Goal: Task Accomplishment & Management: Complete application form

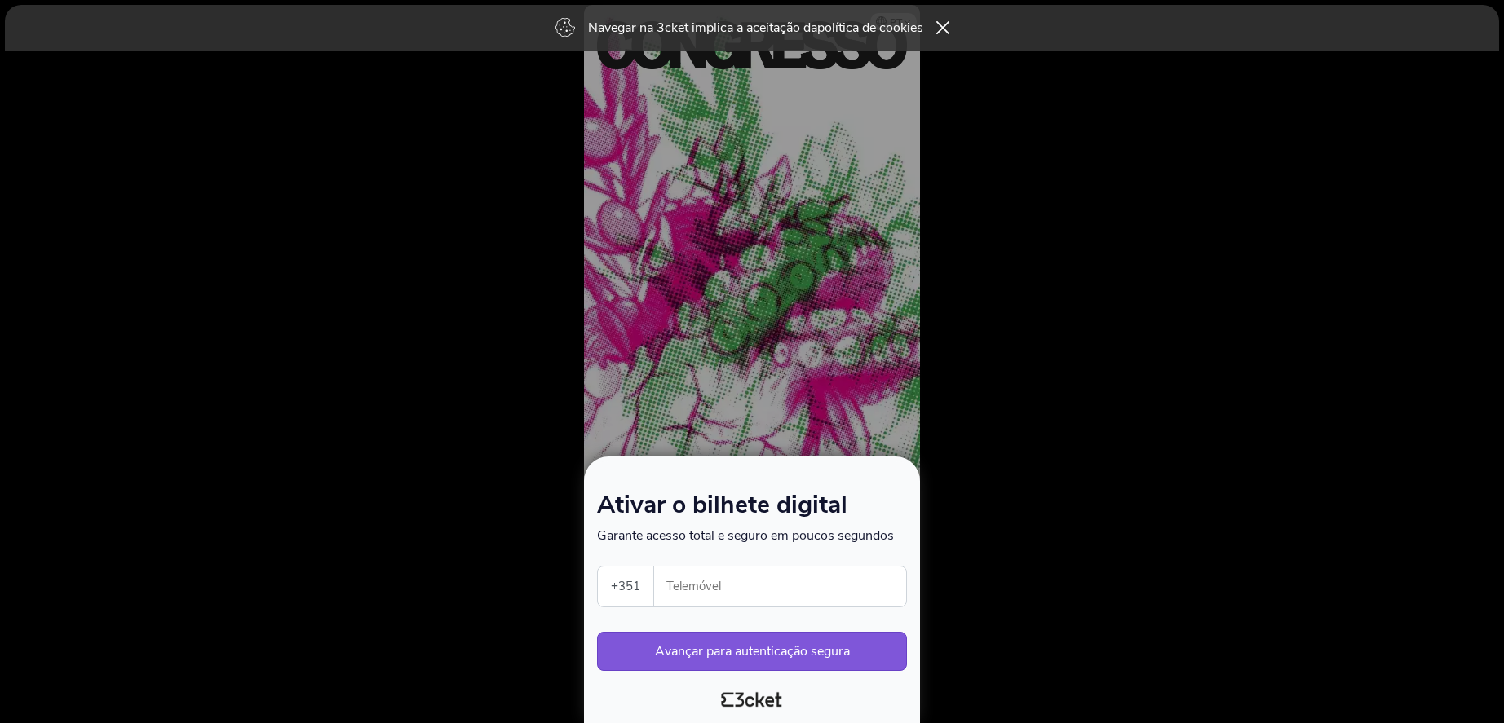
click at [739, 587] on input "Telemóvel" at bounding box center [786, 587] width 239 height 40
click at [518, 342] on div at bounding box center [752, 361] width 1504 height 723
click at [728, 591] on input "96535" at bounding box center [786, 587] width 239 height 40
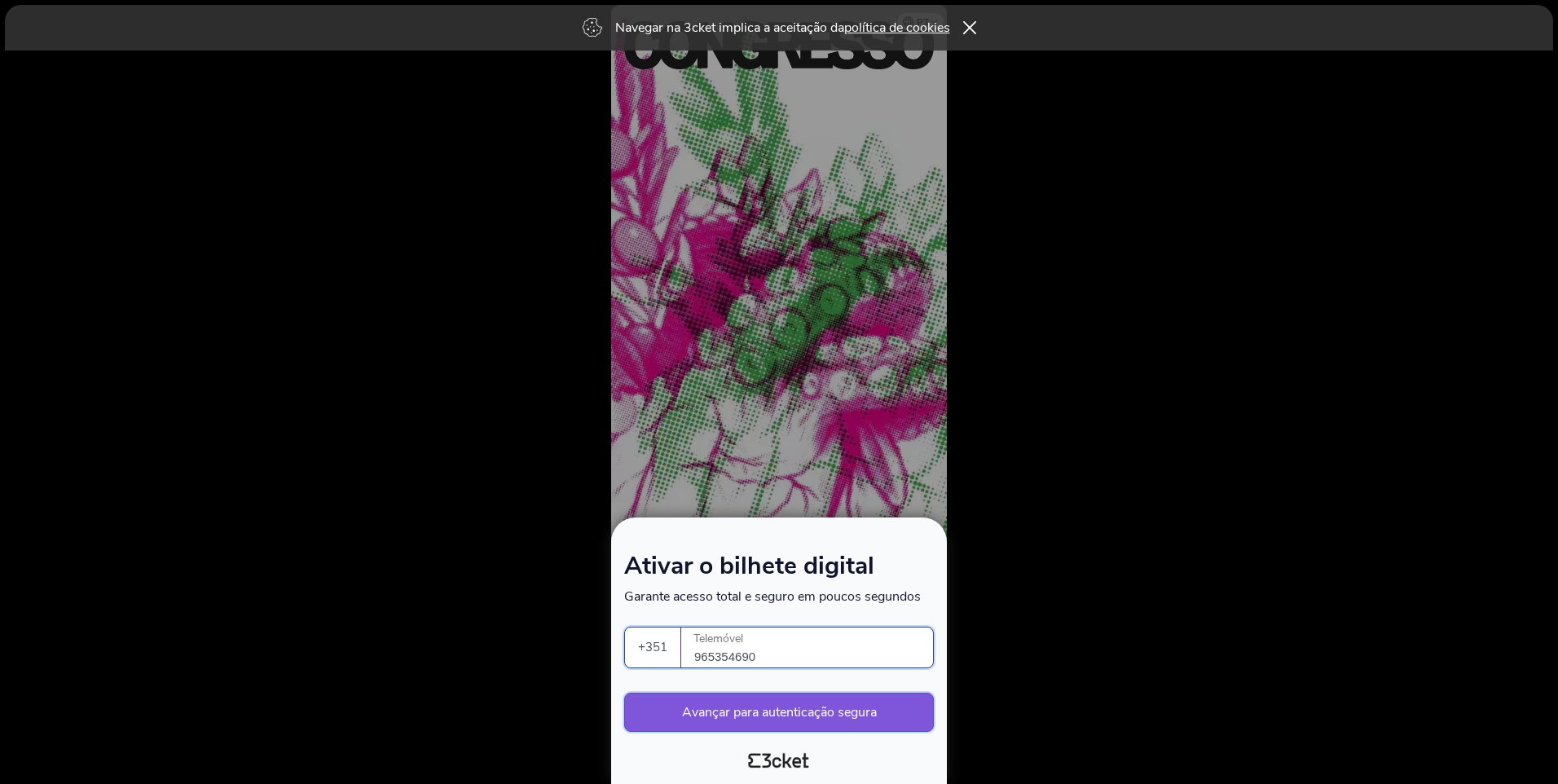
type input "965354690"
click at [789, 719] on button "Avançar para autenticação segura" at bounding box center [779, 711] width 310 height 39
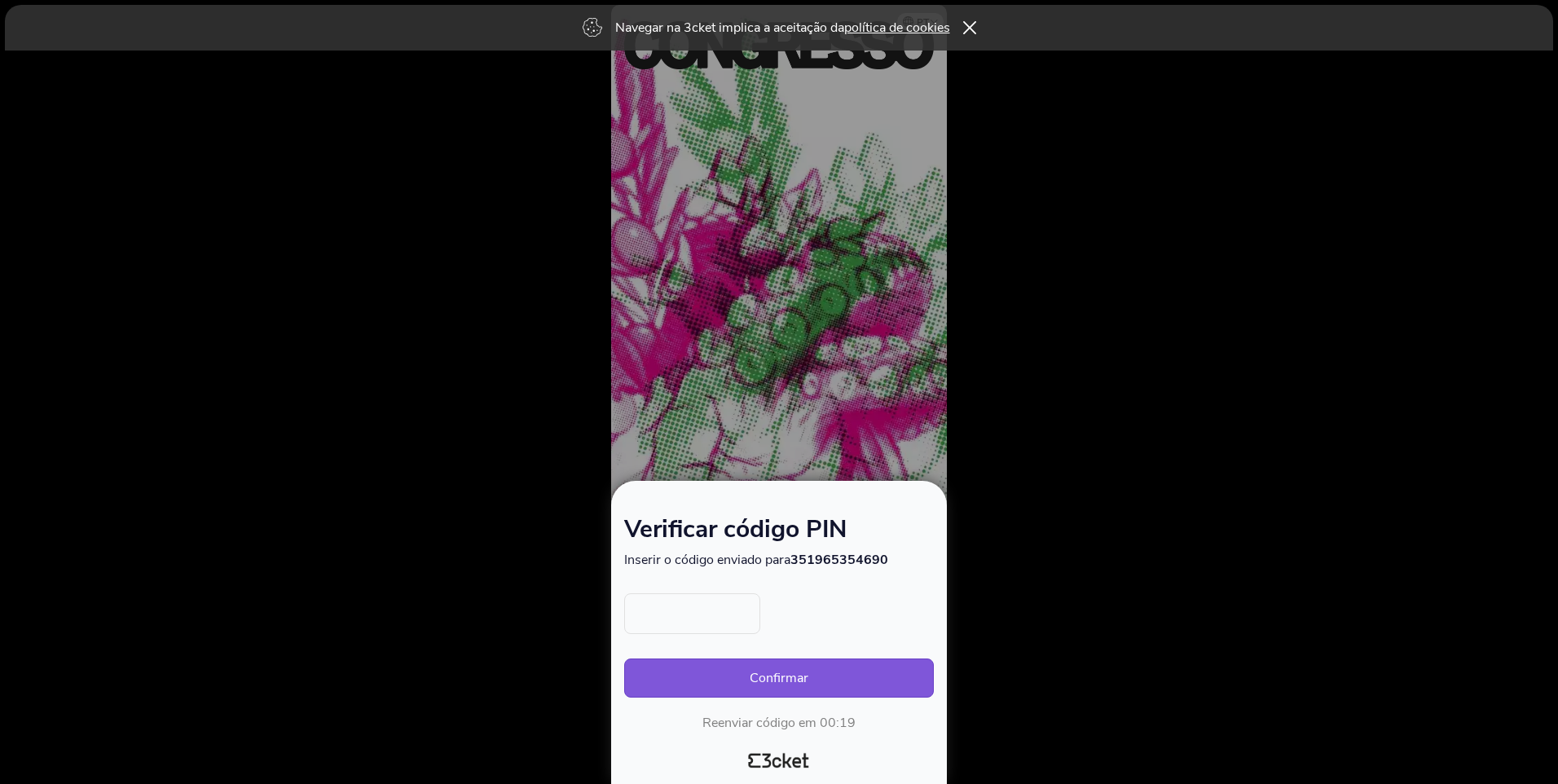
click at [665, 606] on input "text" at bounding box center [693, 613] width 136 height 41
type input "5379"
click at [781, 678] on button "Confirmar" at bounding box center [779, 677] width 310 height 39
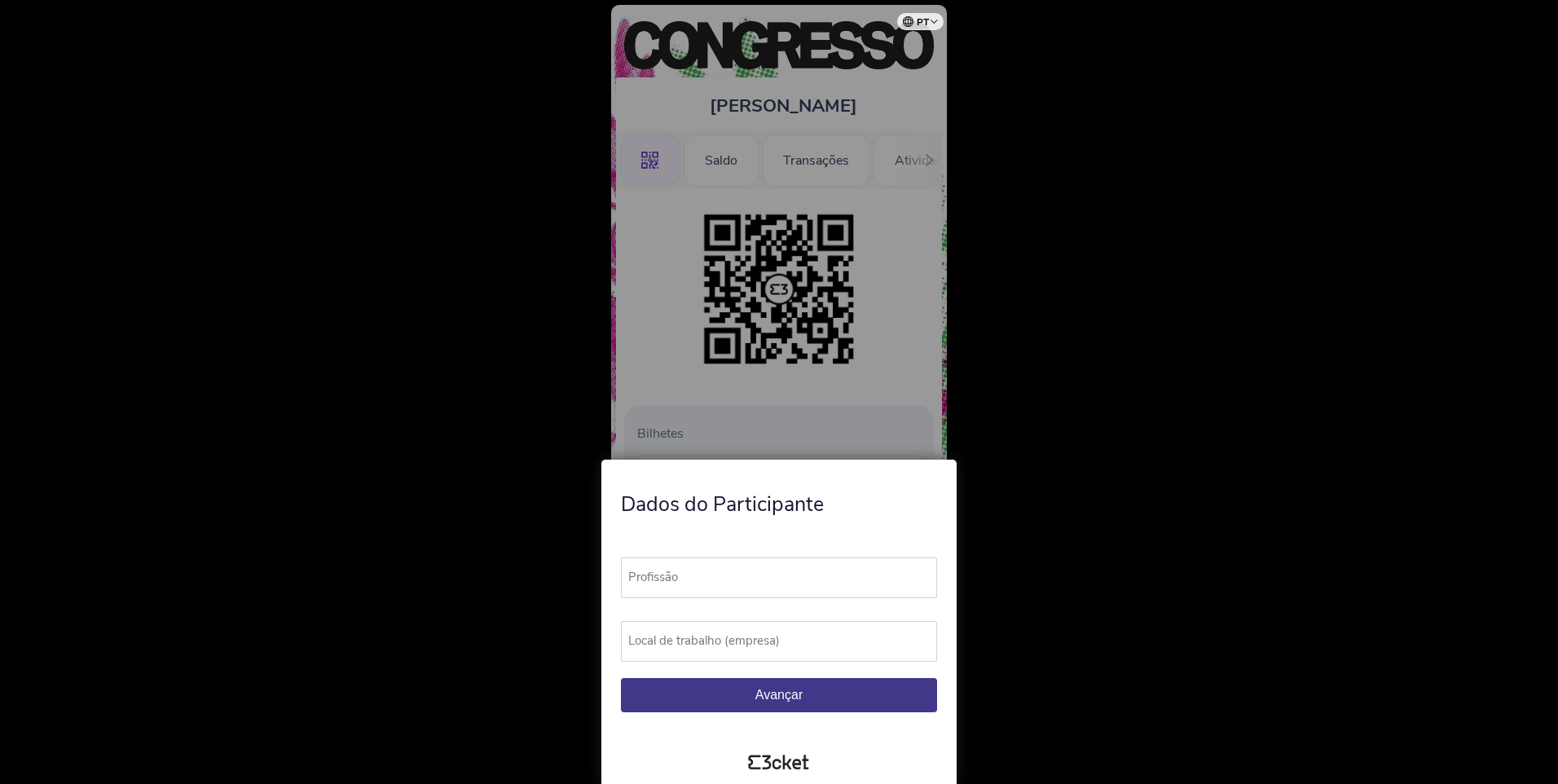
click at [780, 572] on label "Profissão" at bounding box center [786, 577] width 331 height 40
click at [780, 572] on input "Profissão" at bounding box center [779, 577] width 316 height 41
type input "Jornalista"
click at [716, 640] on label "Local de trabalho (empresa)" at bounding box center [786, 641] width 331 height 40
click at [716, 640] on input "Local de trabalho (empresa)" at bounding box center [779, 641] width 316 height 41
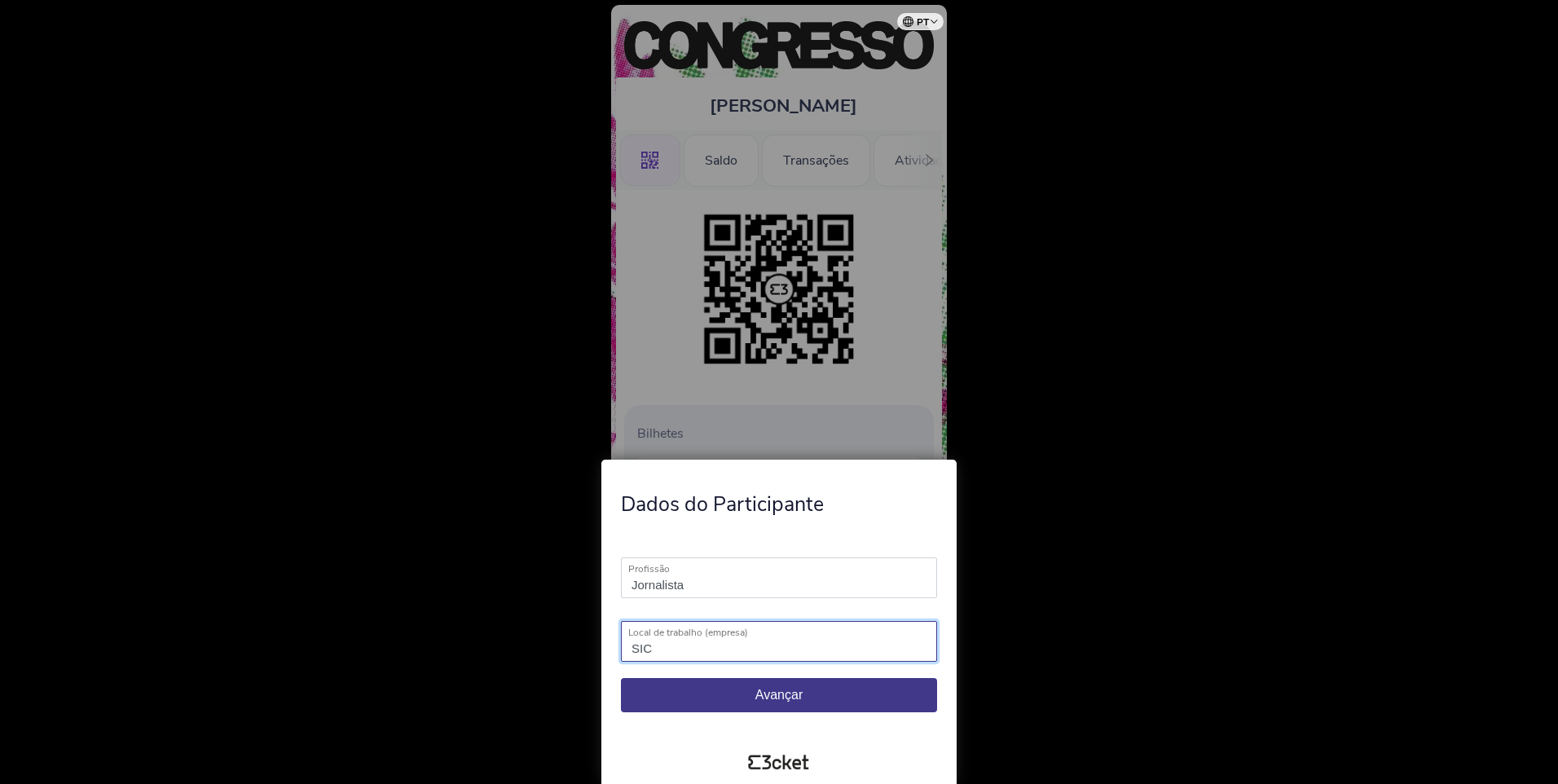
type input "SIC"
click at [703, 684] on button "Avançar" at bounding box center [779, 695] width 316 height 34
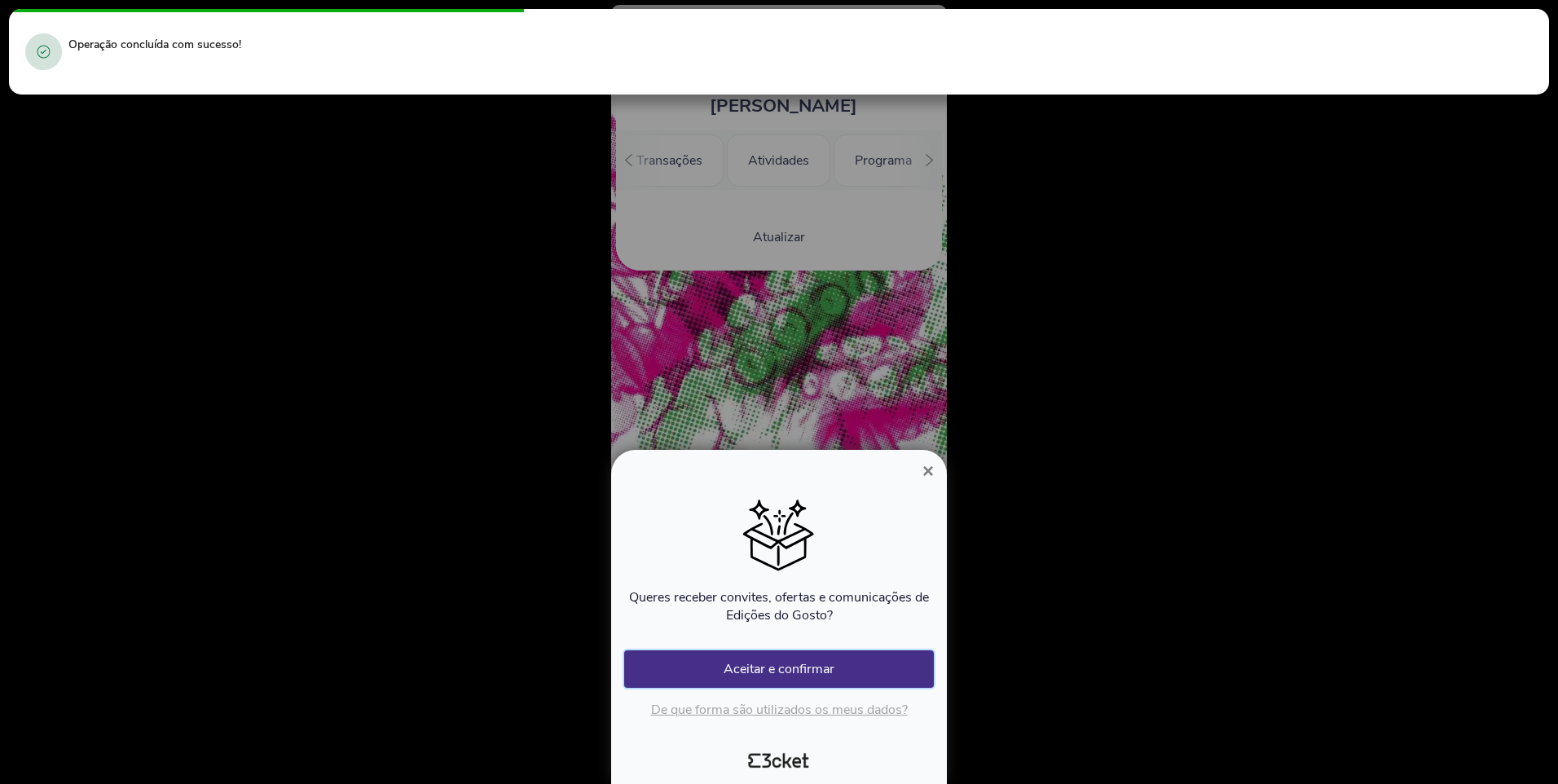
click at [847, 665] on button "Aceitar e confirmar" at bounding box center [779, 669] width 310 height 38
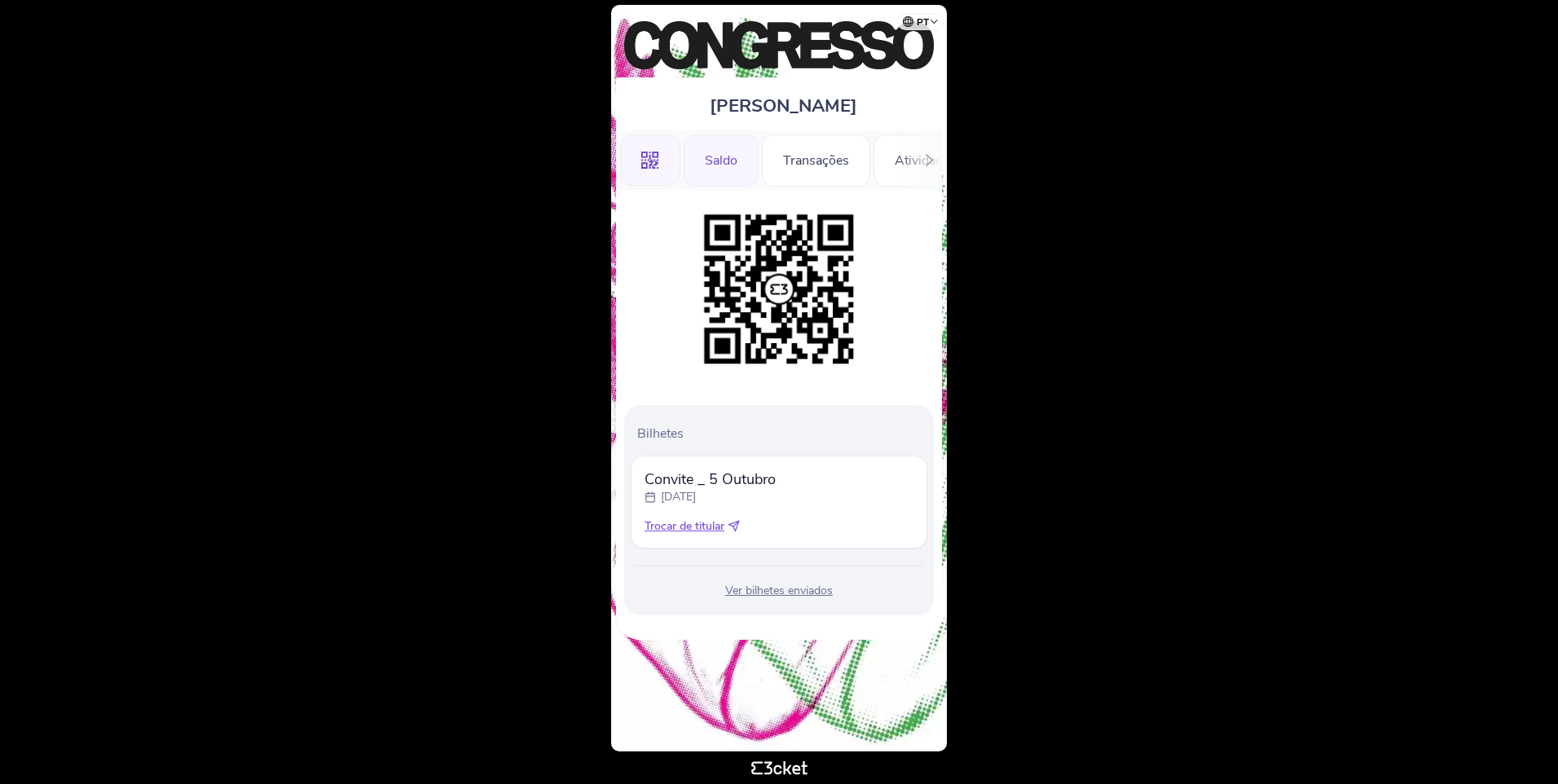
click at [713, 157] on div "Saldo" at bounding box center [721, 161] width 75 height 52
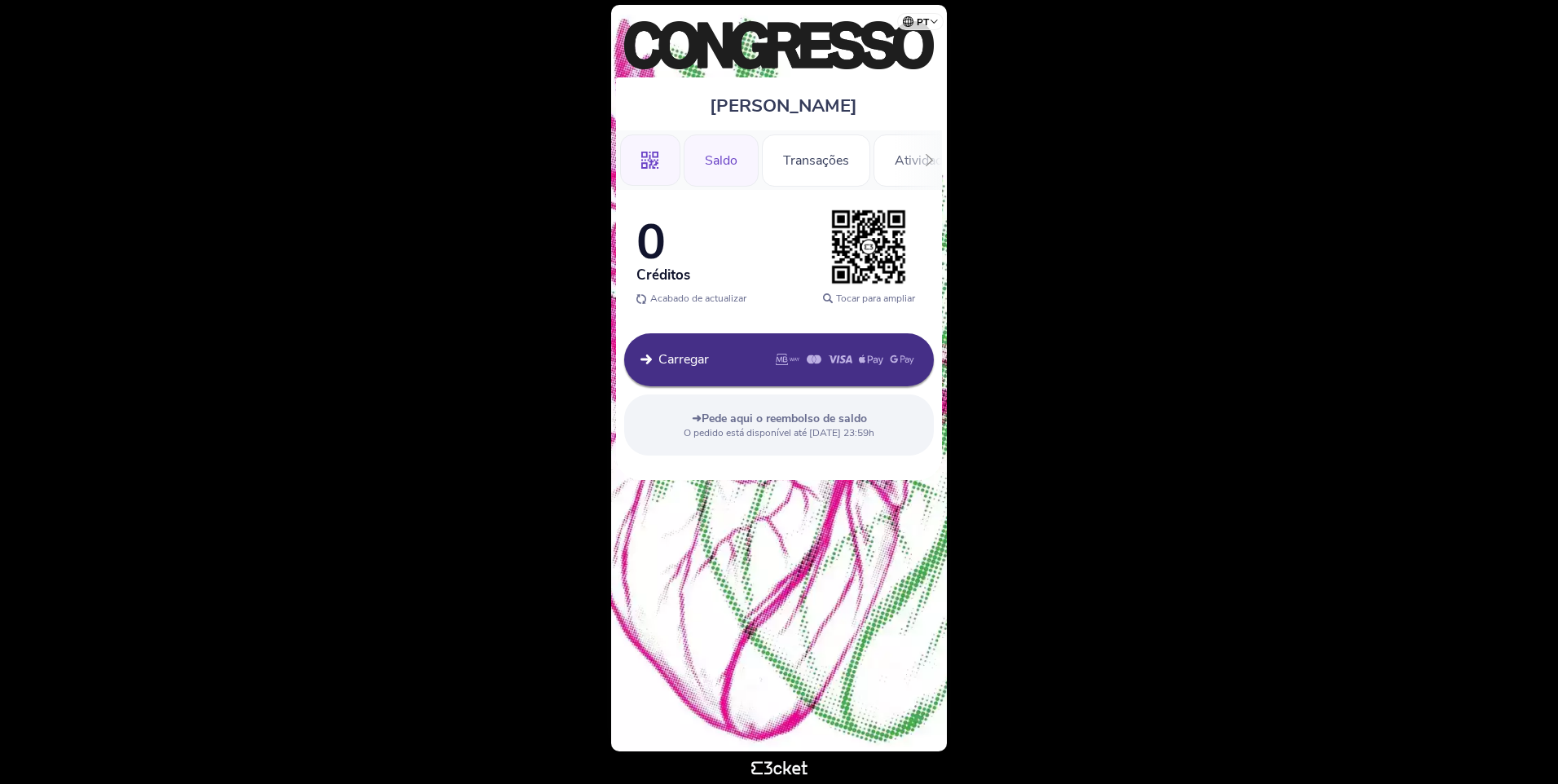
click at [639, 159] on div ".st0{fill-rule:evenodd;clip-rule:evenodd;}" at bounding box center [651, 161] width 60 height 52
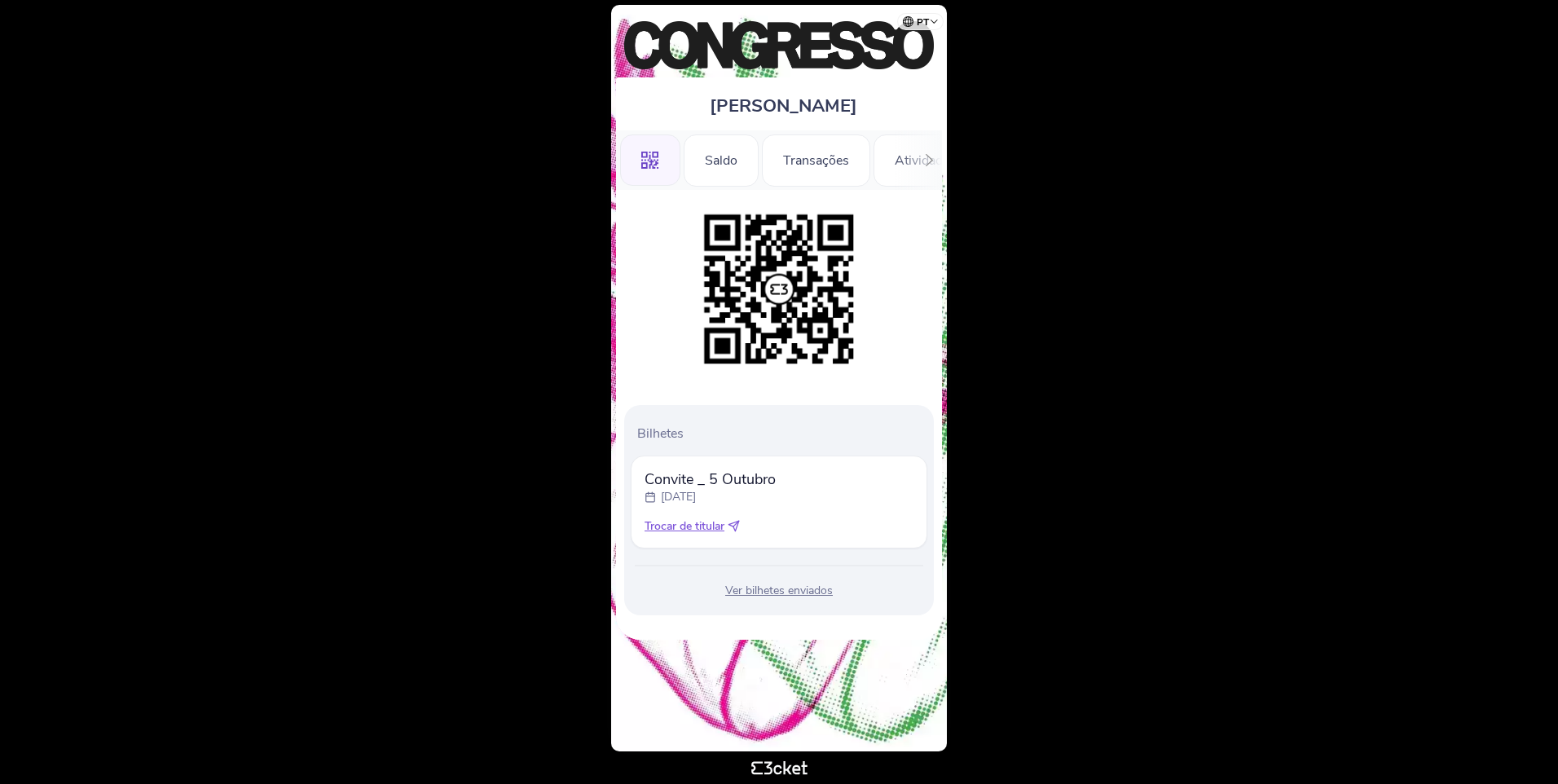
click at [747, 461] on div "Convite _ 5 Outubro domingo, 5 out Trocar de titular" at bounding box center [779, 501] width 297 height 93
click at [818, 155] on div "Transações" at bounding box center [816, 161] width 108 height 52
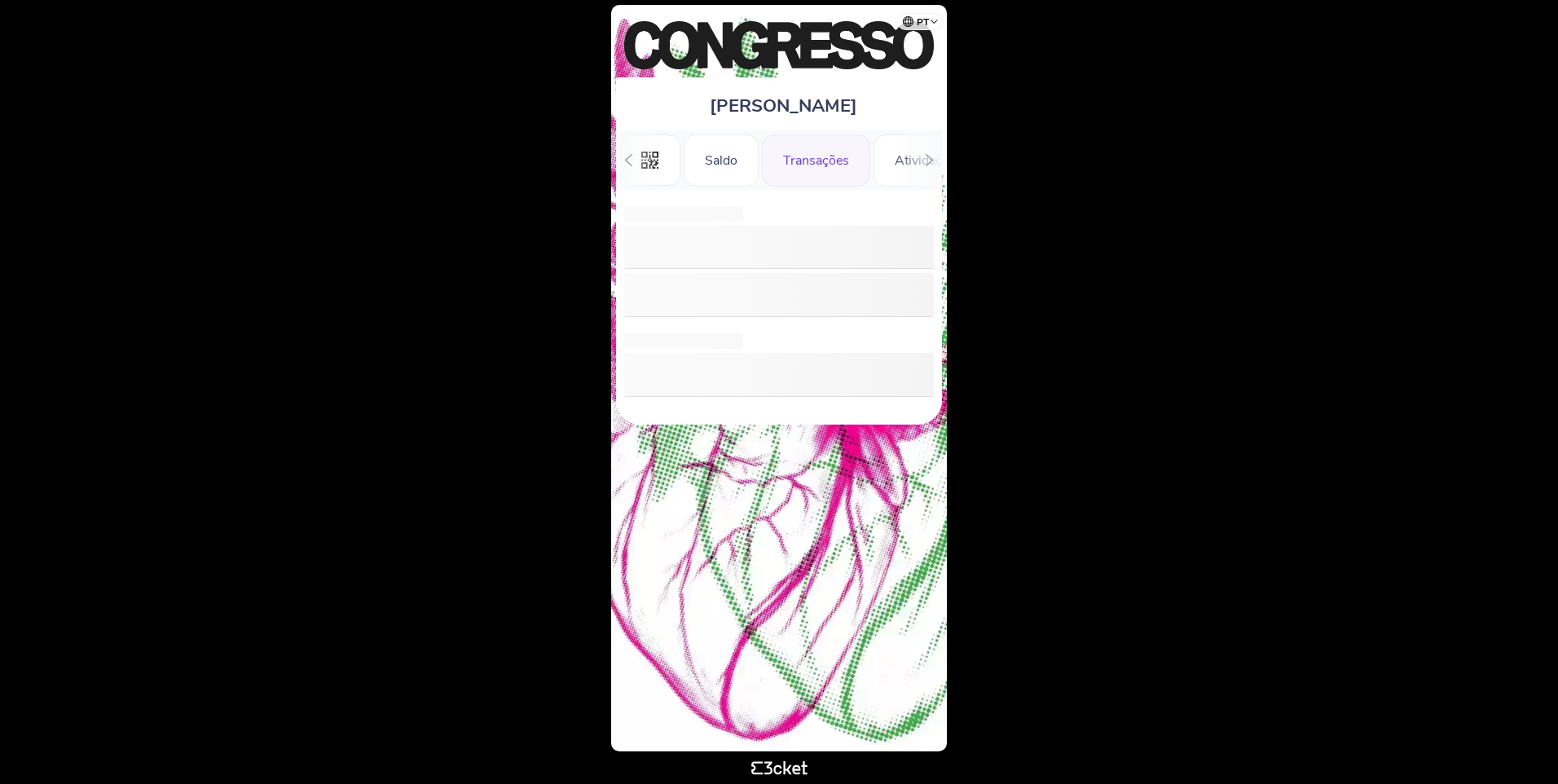
scroll to position [0, 38]
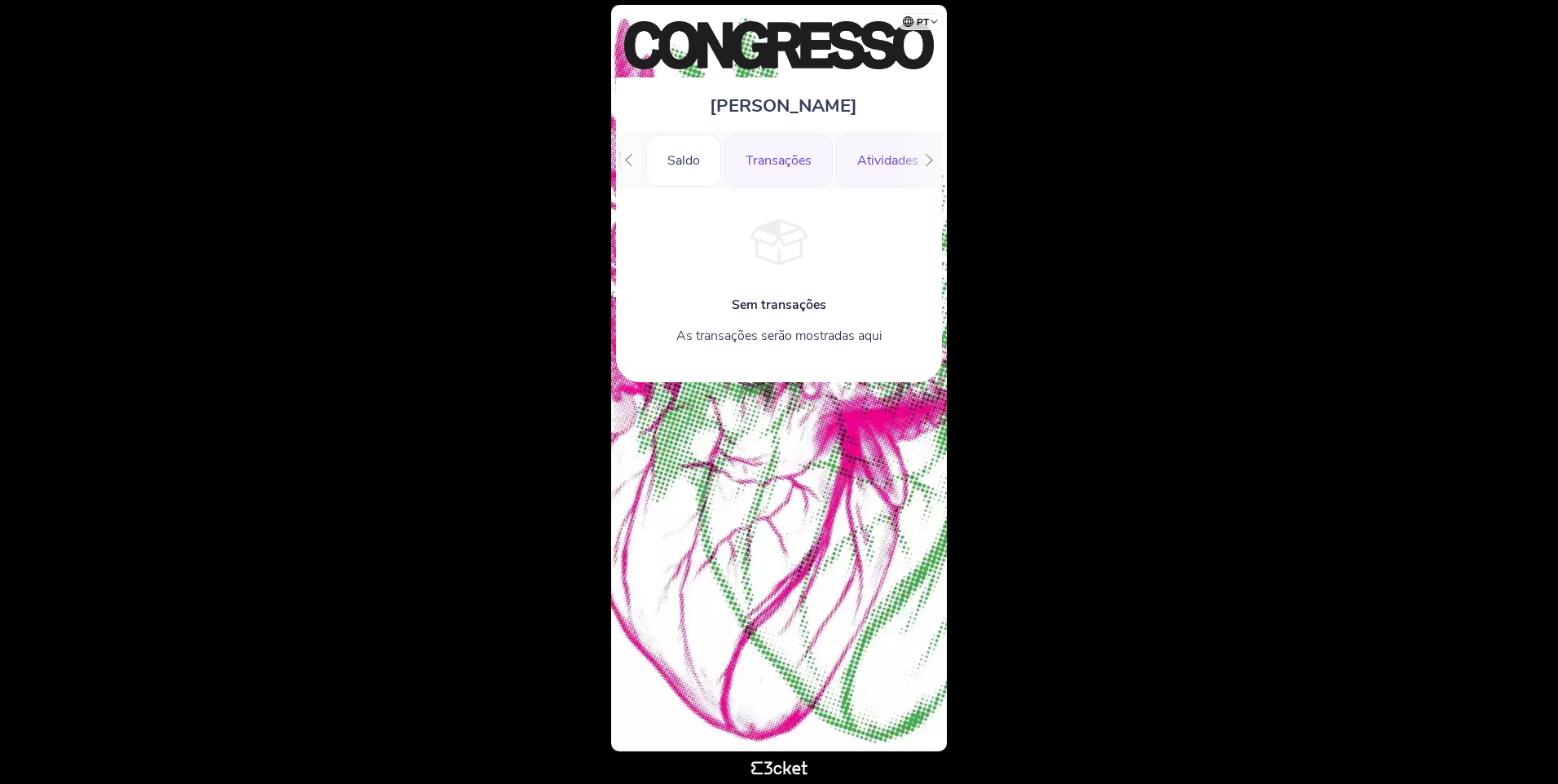
click at [880, 157] on div "Atividades" at bounding box center [888, 161] width 104 height 52
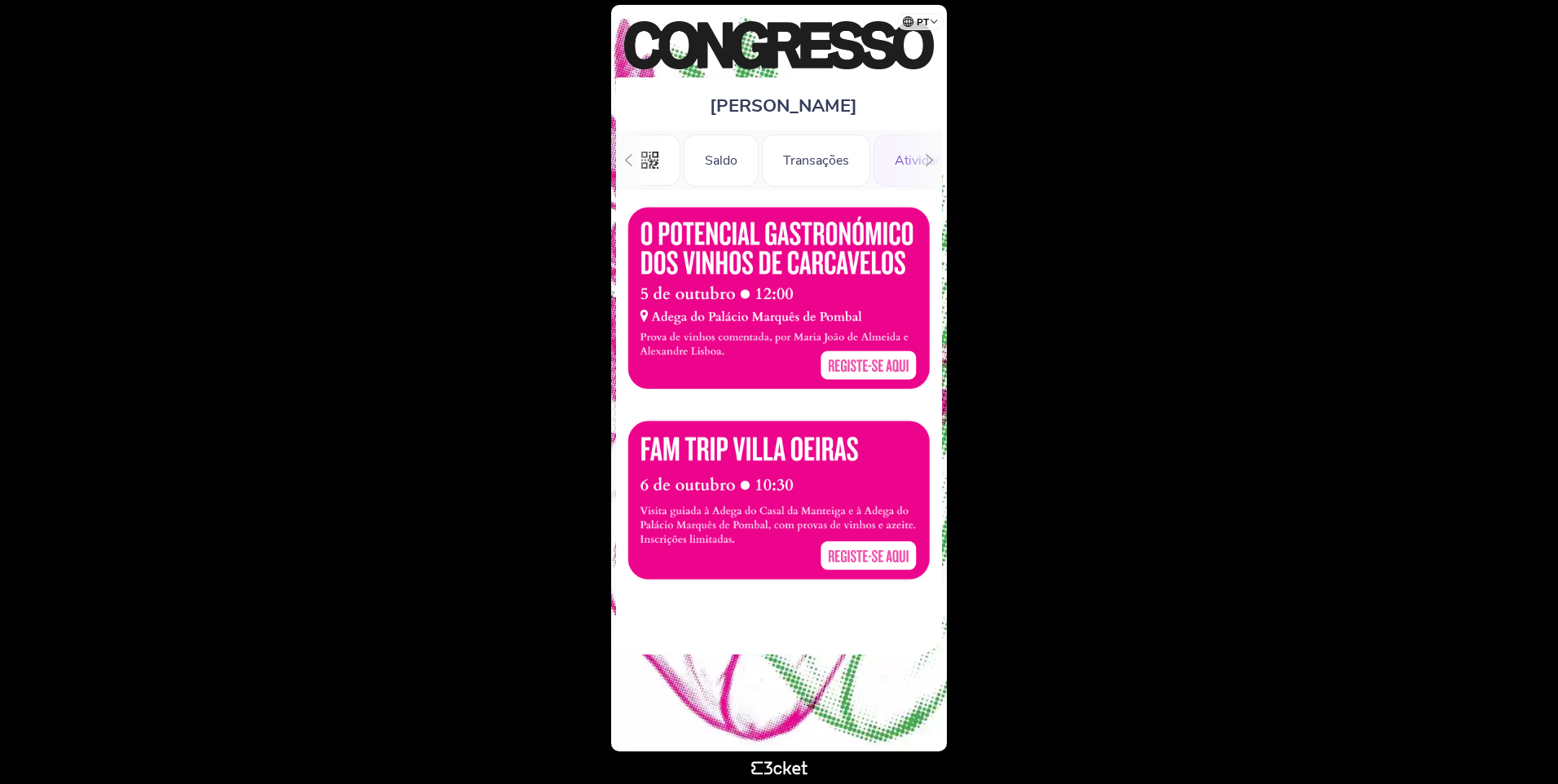
scroll to position [0, 147]
click at [921, 161] on div at bounding box center [929, 160] width 25 height 60
click at [864, 166] on div "Informações" at bounding box center [881, 161] width 114 height 52
